Goal: Navigation & Orientation: Find specific page/section

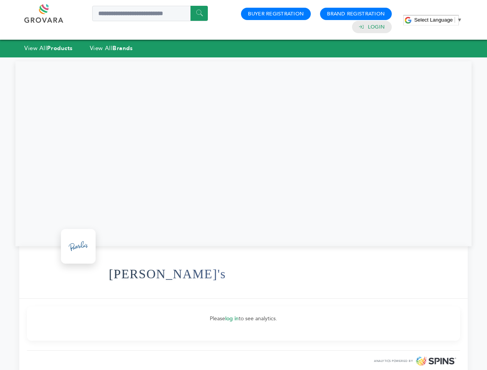
click at [438, 20] on span "Select Language" at bounding box center [433, 20] width 39 height 6
